Goal: Book appointment/travel/reservation

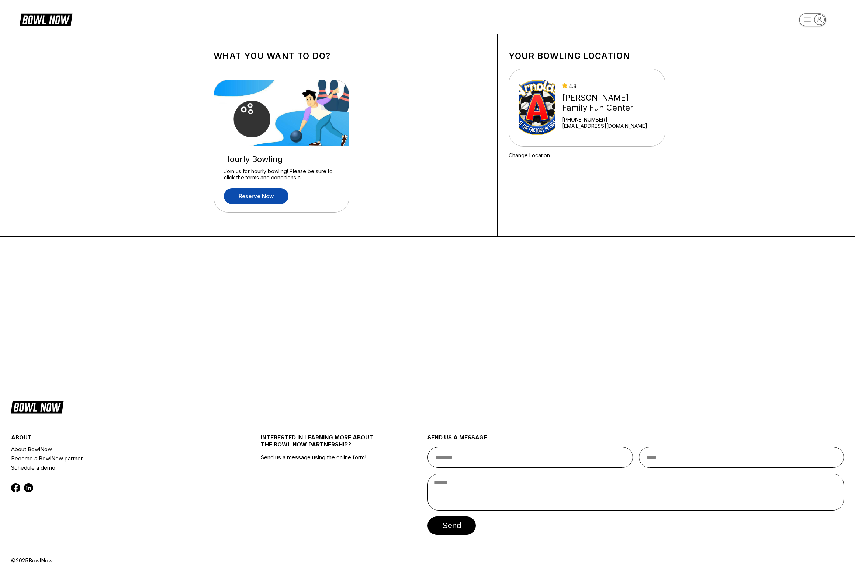
click at [268, 201] on link "Reserve now" at bounding box center [256, 196] width 65 height 16
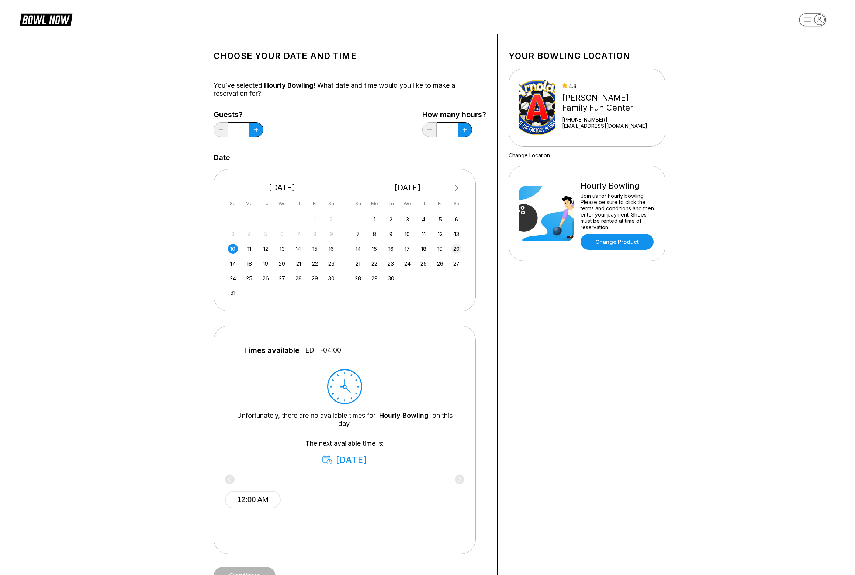
click at [457, 251] on div "20" at bounding box center [456, 249] width 10 height 10
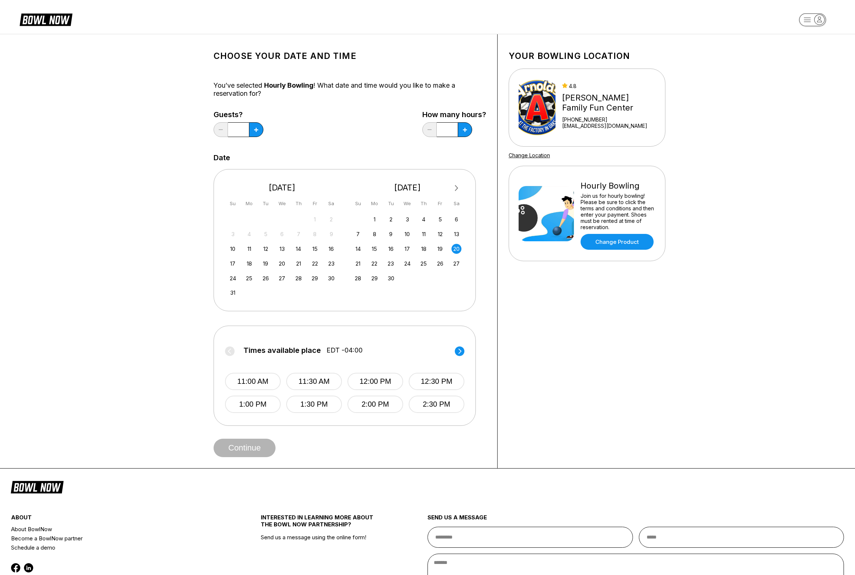
click at [459, 355] on circle at bounding box center [460, 352] width 10 height 10
click at [269, 382] on button "3:00 PM" at bounding box center [253, 381] width 56 height 17
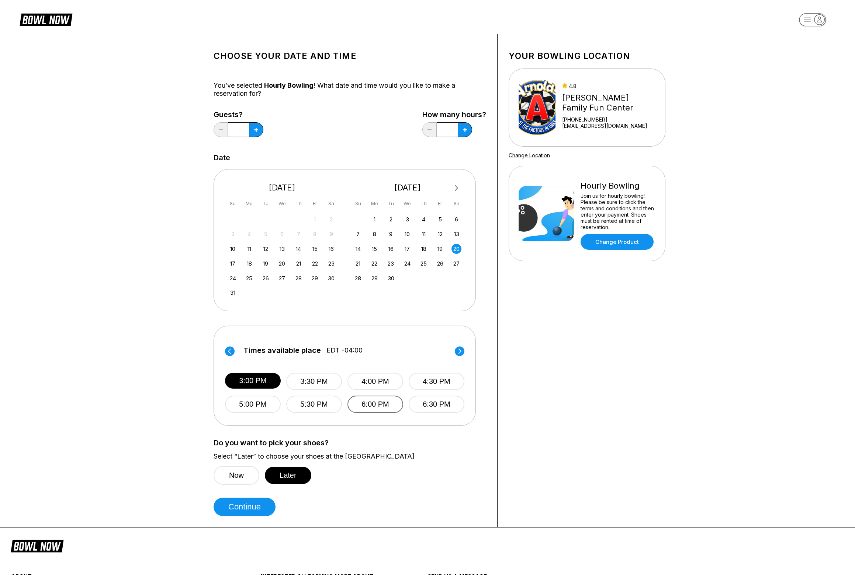
click at [377, 407] on button "6:00 PM" at bounding box center [375, 404] width 56 height 17
click at [266, 381] on button "3:00 PM" at bounding box center [253, 381] width 56 height 17
click at [255, 135] on button at bounding box center [256, 129] width 14 height 15
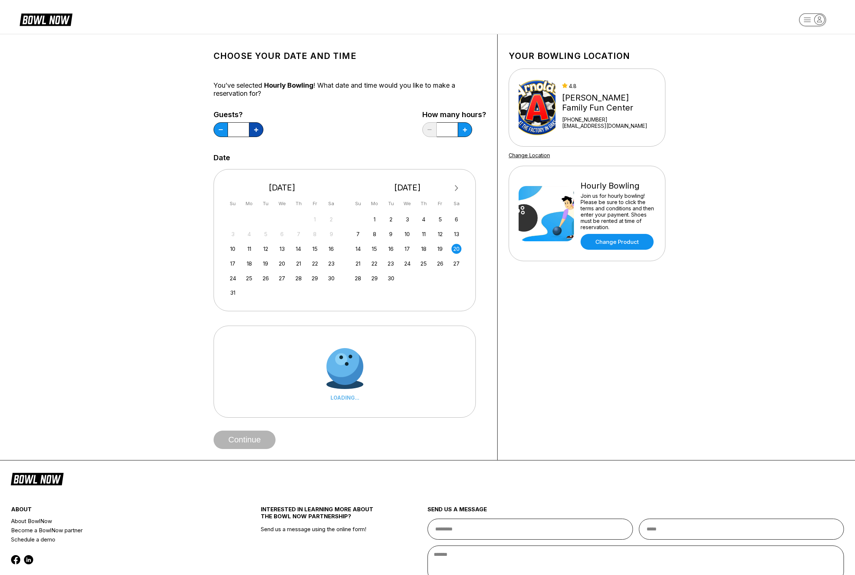
click at [255, 135] on button at bounding box center [256, 129] width 14 height 15
type input "*"
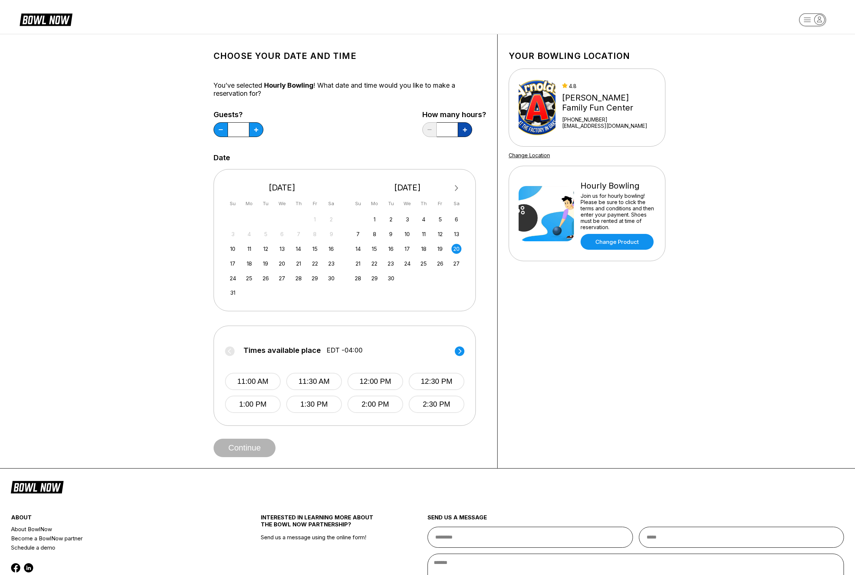
click at [258, 130] on icon at bounding box center [256, 130] width 4 height 4
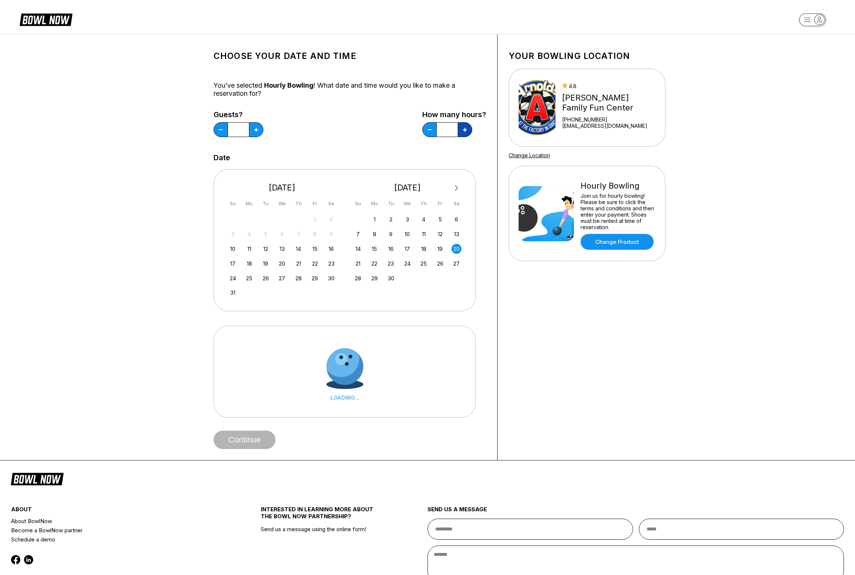
click at [258, 130] on icon at bounding box center [256, 130] width 4 height 4
type input "*"
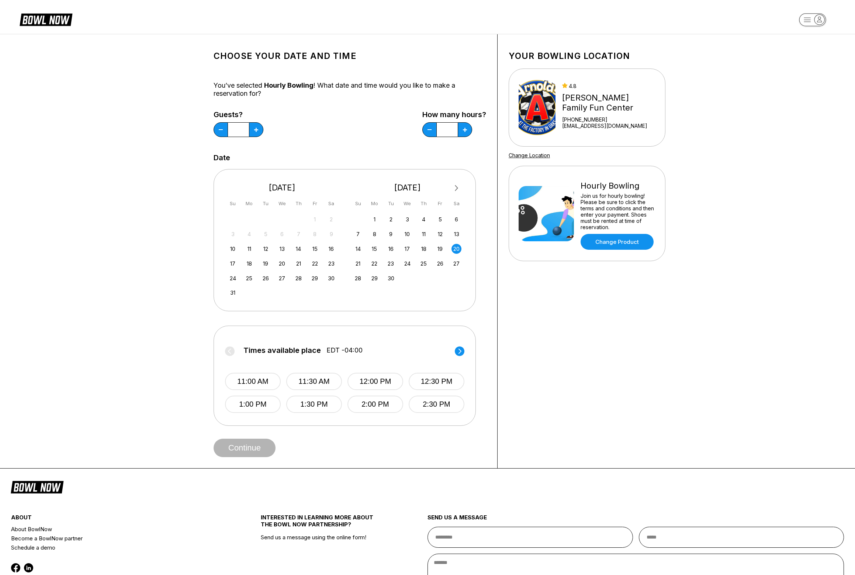
click at [455, 357] on label "Times available place EDT -04:00" at bounding box center [344, 353] width 239 height 12
click at [457, 353] on circle at bounding box center [460, 352] width 10 height 10
click at [225, 133] on button at bounding box center [220, 129] width 14 height 15
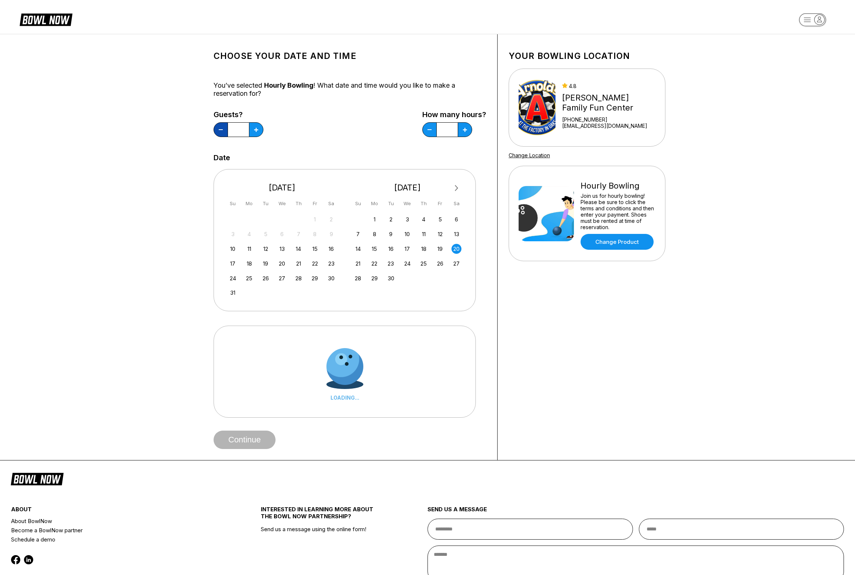
click at [225, 133] on button at bounding box center [220, 129] width 14 height 15
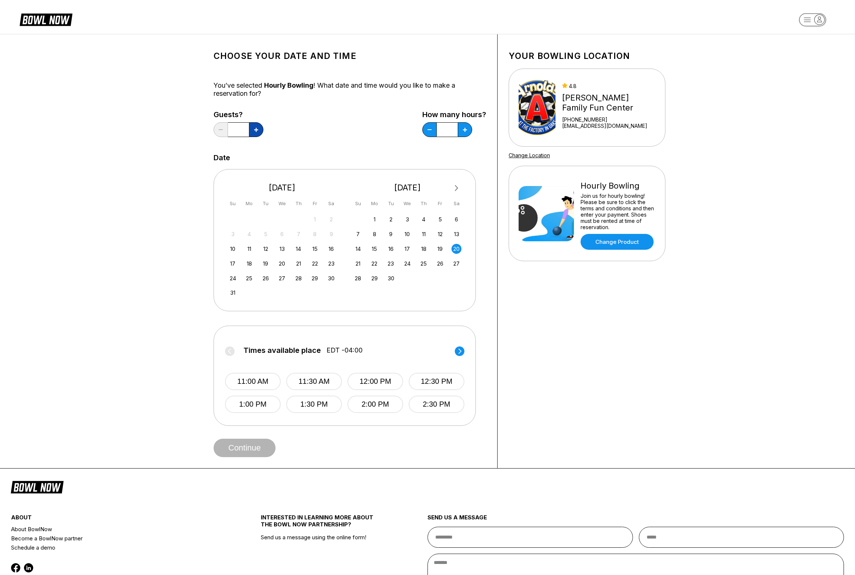
click at [259, 129] on button at bounding box center [256, 129] width 14 height 15
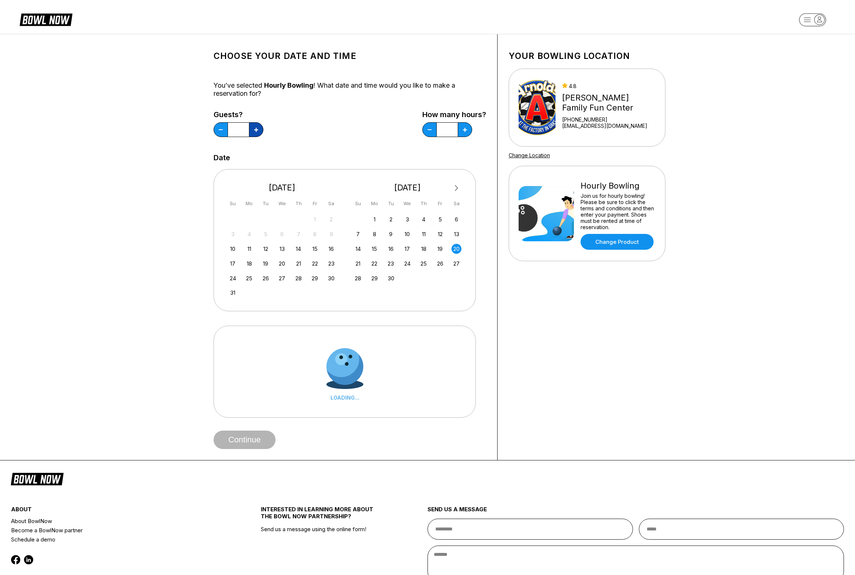
click at [259, 129] on button at bounding box center [256, 129] width 14 height 15
type input "*"
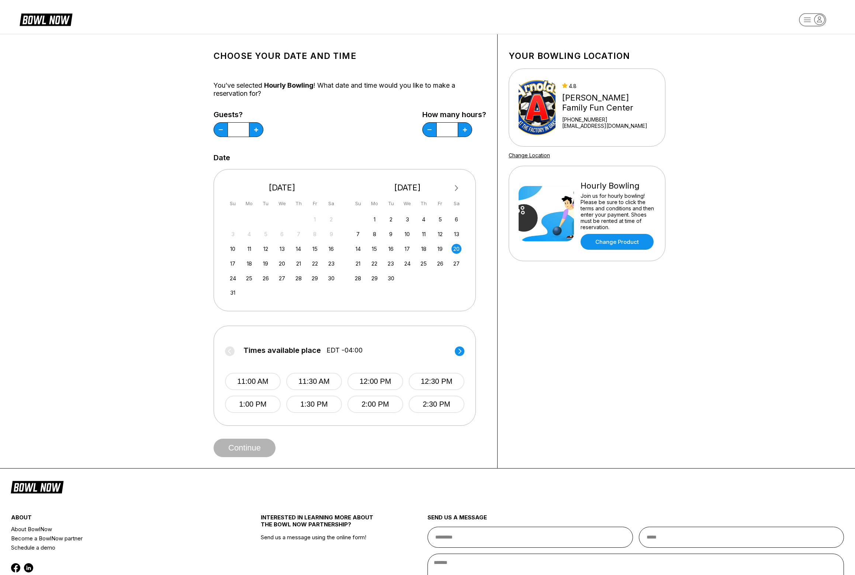
click at [461, 352] on circle at bounding box center [460, 352] width 10 height 10
click at [261, 377] on button "3:00 PM" at bounding box center [253, 381] width 56 height 17
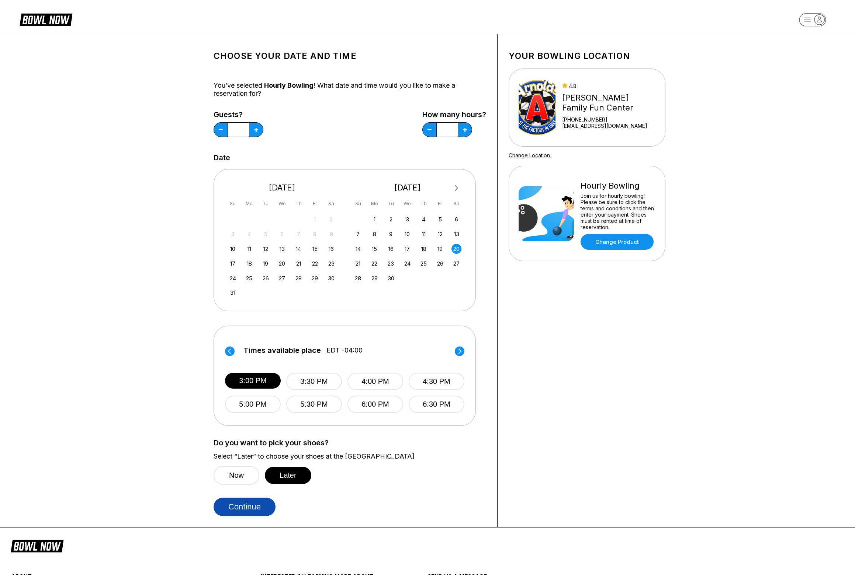
click at [243, 510] on button "Continue" at bounding box center [244, 507] width 62 height 18
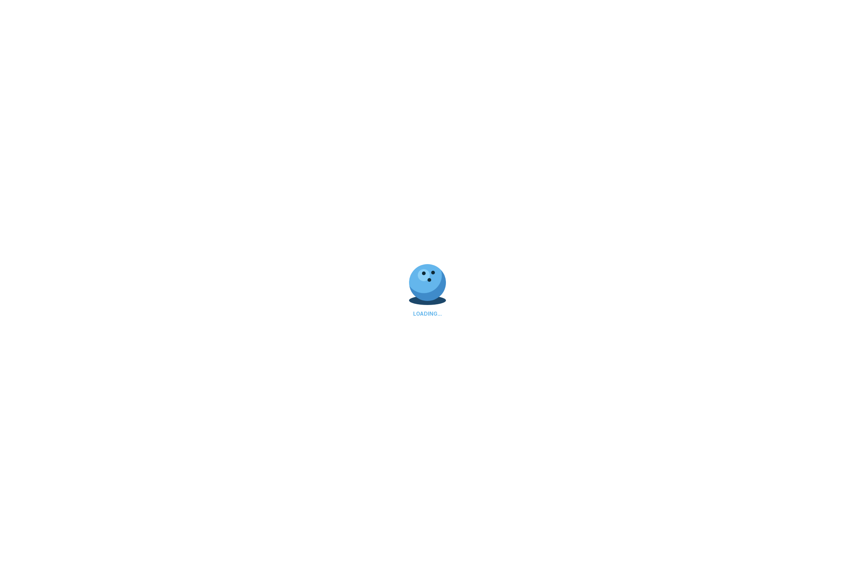
select select "**"
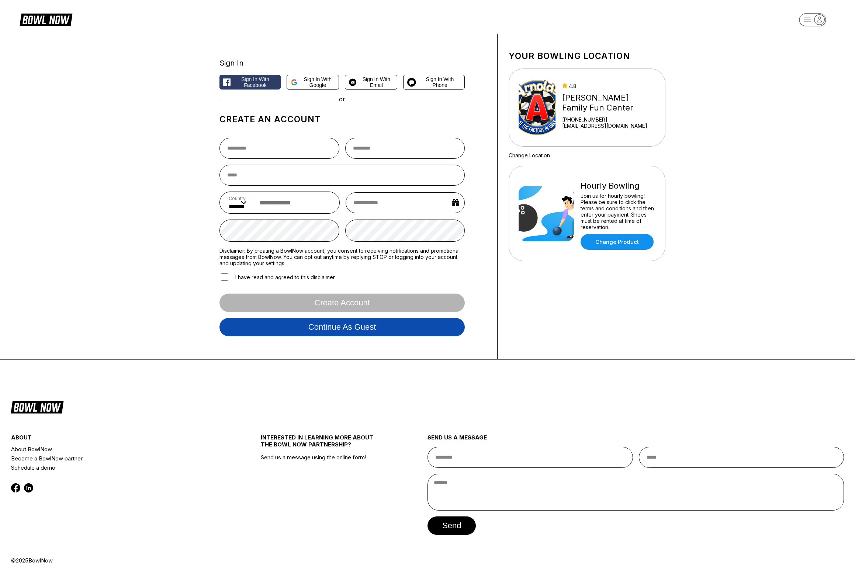
click at [283, 328] on button "Continue as guest" at bounding box center [341, 327] width 245 height 18
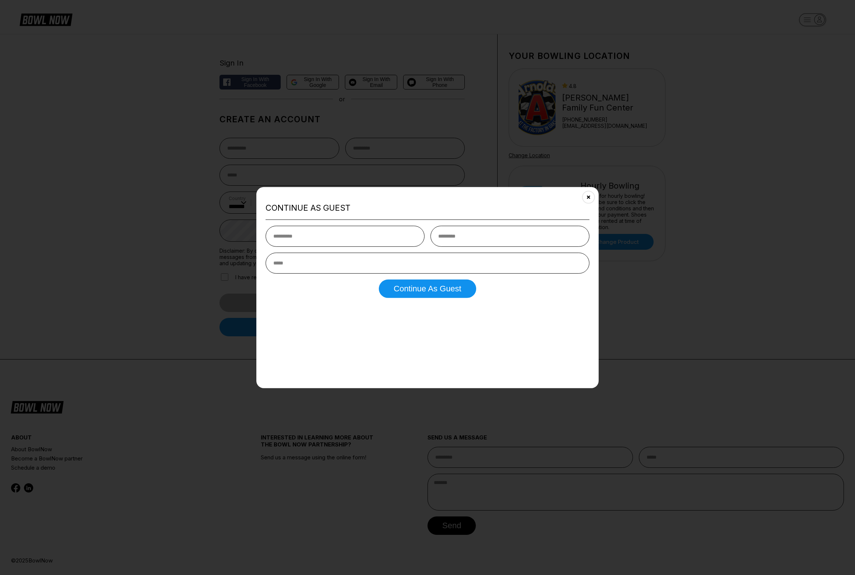
click at [370, 240] on input "text" at bounding box center [344, 236] width 159 height 21
type input "******"
click at [474, 227] on input "text" at bounding box center [509, 236] width 159 height 21
type input "**********"
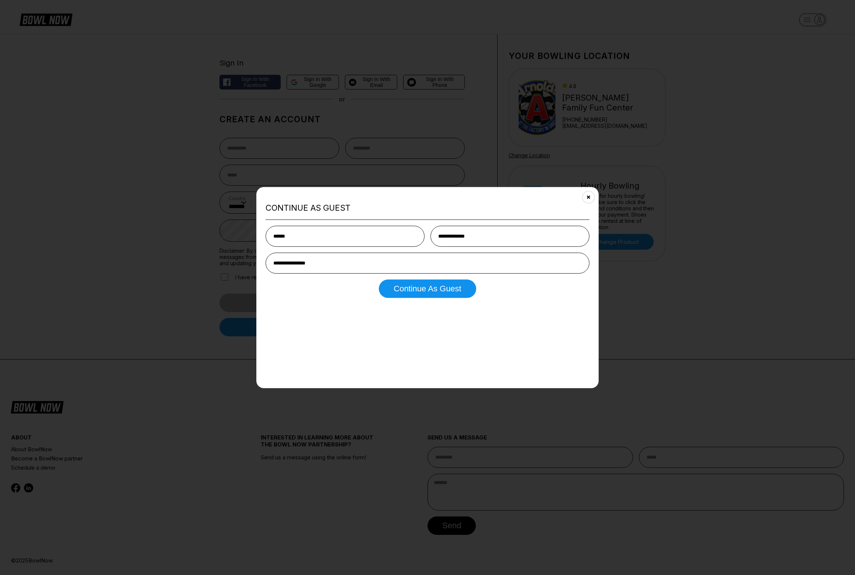
click at [441, 280] on div "**********" at bounding box center [427, 262] width 324 height 72
click at [436, 289] on button "Continue as Guest" at bounding box center [427, 289] width 97 height 18
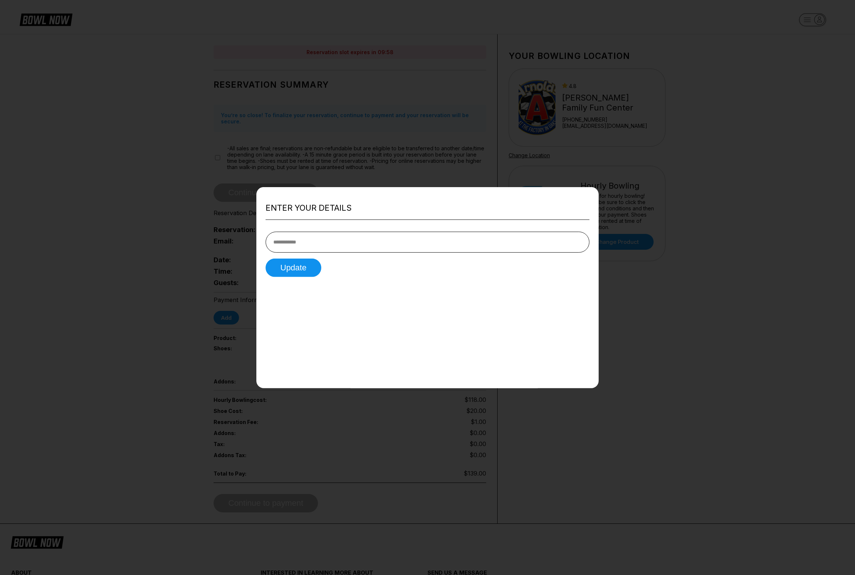
click at [372, 245] on input "tel" at bounding box center [427, 242] width 324 height 21
type input "**********"
click at [265, 259] on button "Update" at bounding box center [293, 268] width 56 height 18
